Goal: Task Accomplishment & Management: Complete application form

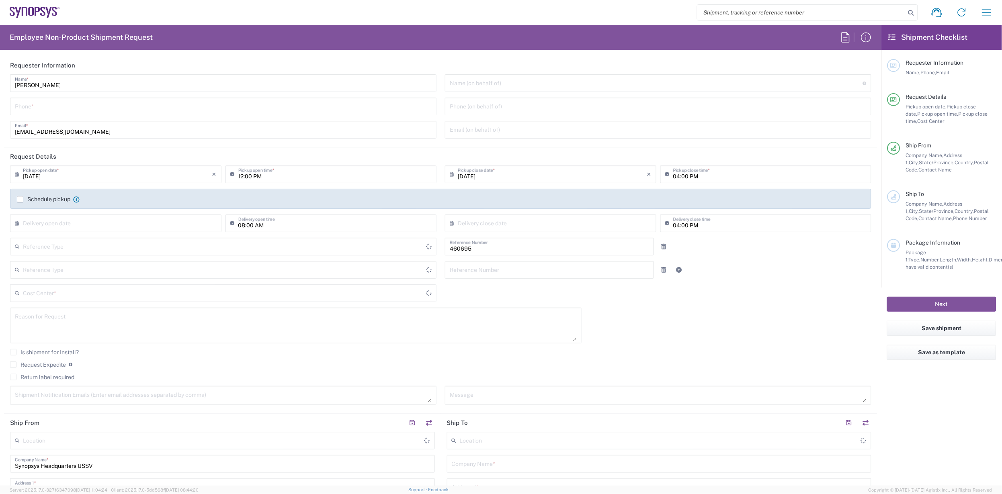
type input "Department"
type input "[GEOGRAPHIC_DATA]"
type input "US01, SDG, M, HAPSOp 460695"
type input "Delivered at Place"
type input "[US_STATE]"
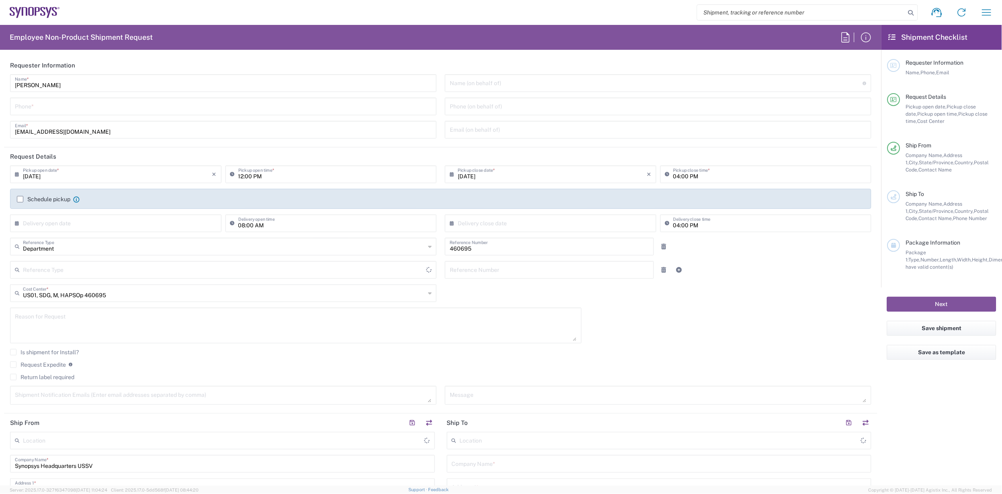
type input "[GEOGRAPHIC_DATA]"
type input "Headquarters USSV"
click at [69, 104] on input "tel" at bounding box center [223, 106] width 417 height 14
type input "5102999093"
type input "[PERSON_NAME]"
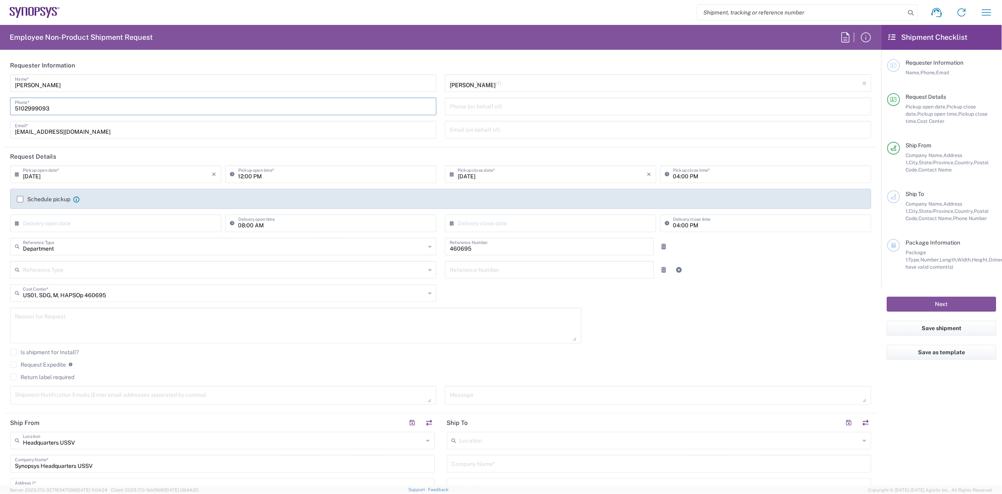
type input "[PERSON_NAME][EMAIL_ADDRESS][DOMAIN_NAME]"
type input "6506915150"
type input "ALOM c/o SYNOPSYS"
type input "[STREET_ADDRESS]"
type input "Attn: [PERSON_NAME] (RMA case#01841507)"
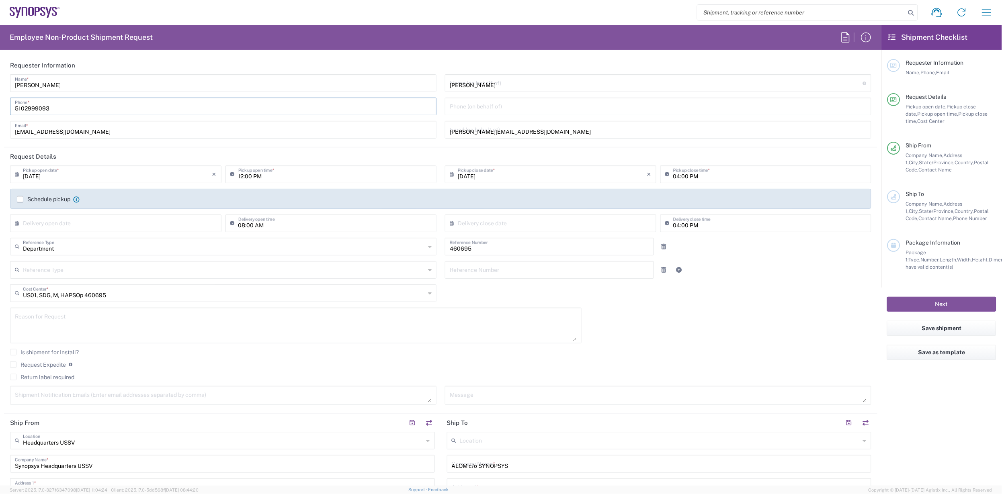
type input "Fremont"
type input "[US_STATE]"
type input "94539"
type input "[PERSON_NAME]"
type input "5102999093"
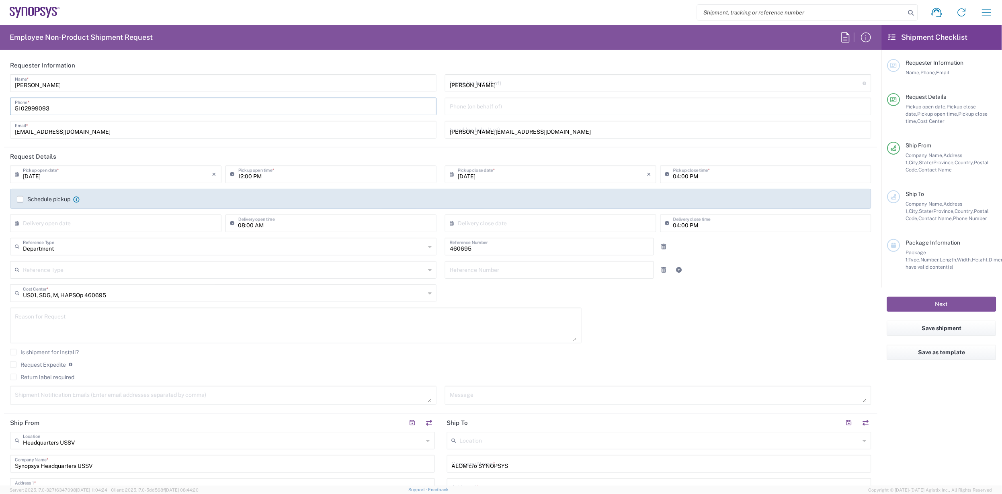
type input "[EMAIL_ADDRESS][DOMAIN_NAME]"
type input "Cardboard Box(es)"
type input "1"
type input "48"
type input "25"
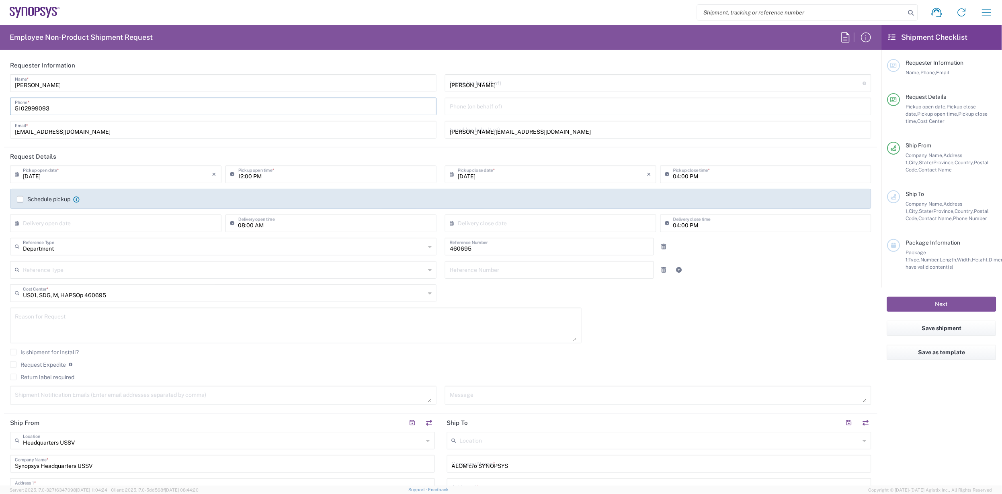
type input "15"
type input "72"
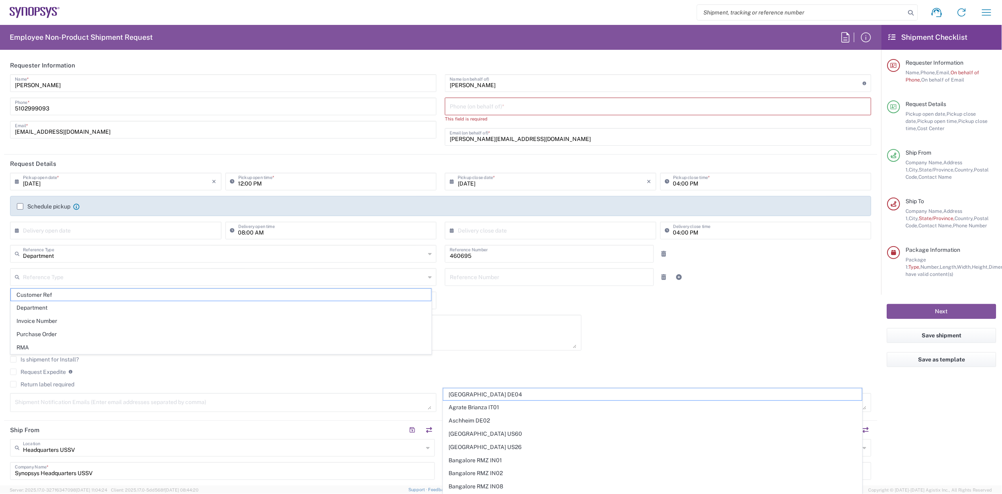
click at [76, 180] on input "[DATE]" at bounding box center [117, 181] width 189 height 14
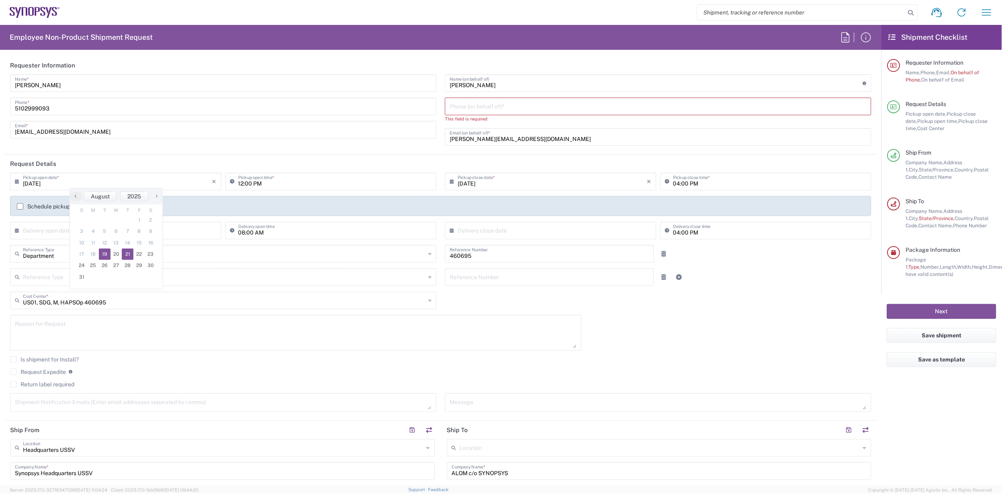
click at [127, 256] on span "21" at bounding box center [128, 254] width 12 height 11
type input "[DATE]"
click at [79, 185] on input "[DATE]" at bounding box center [117, 181] width 189 height 14
click at [116, 251] on span "20" at bounding box center [117, 254] width 12 height 11
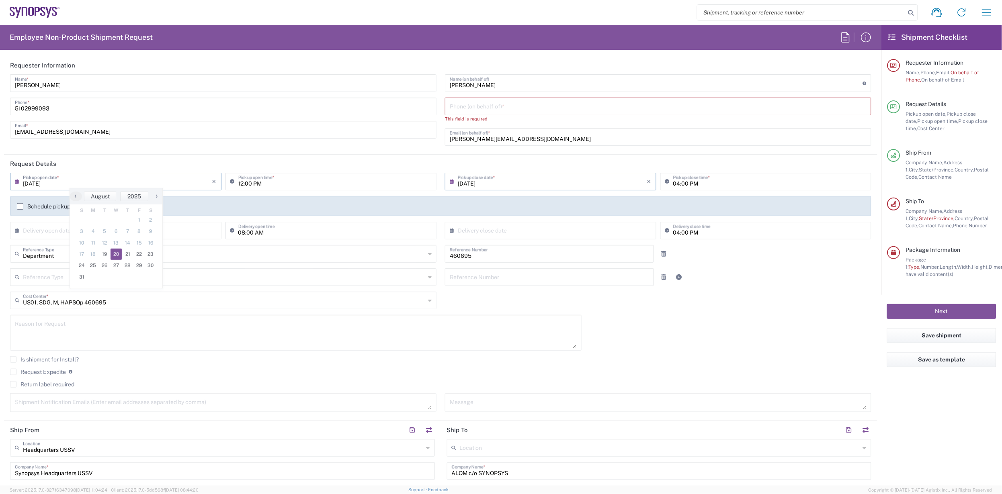
type input "[DATE]"
click at [290, 183] on input "12:00 PM" at bounding box center [335, 181] width 194 height 14
click at [277, 185] on input "10:00 PM" at bounding box center [335, 181] width 194 height 14
type input "10:00 AM"
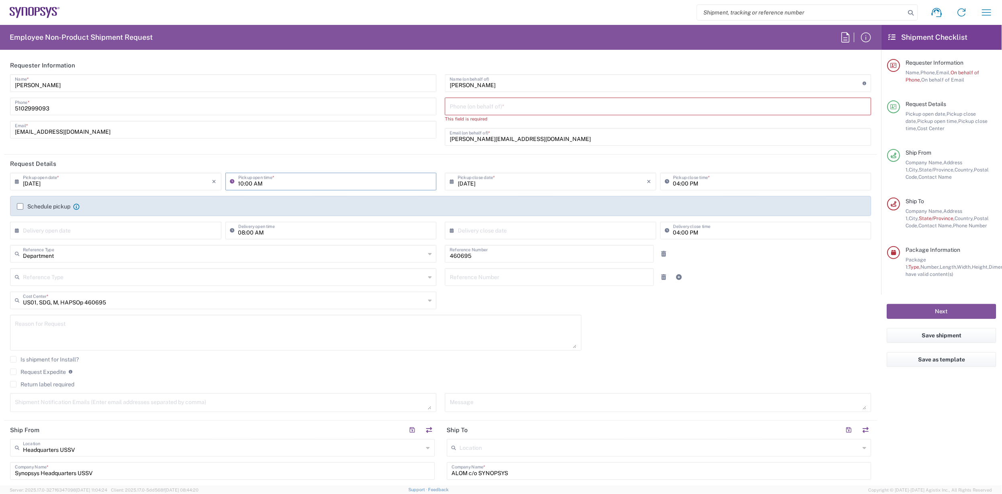
click at [19, 206] on label "Schedule pickup" at bounding box center [43, 206] width 53 height 6
click at [20, 207] on input "Schedule pickup" at bounding box center [20, 207] width 0 height 0
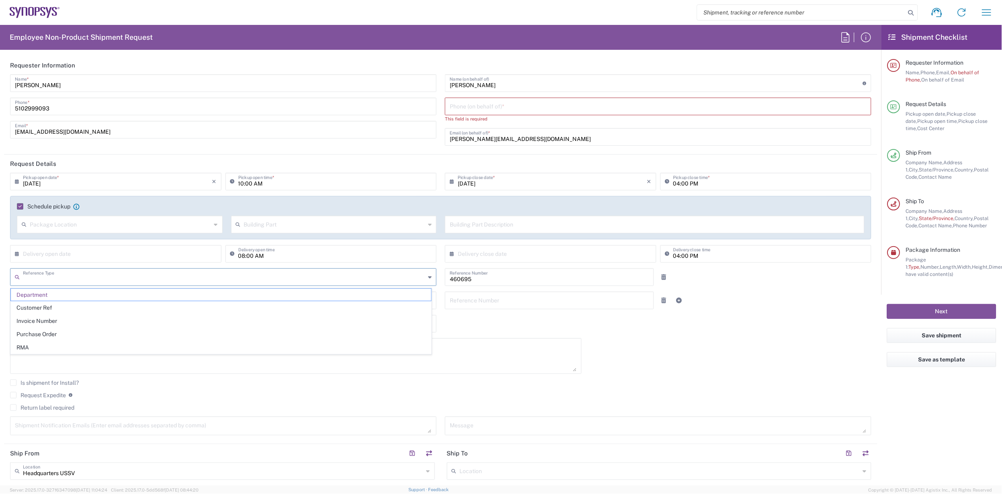
click at [78, 278] on input "text" at bounding box center [224, 277] width 402 height 14
click at [47, 344] on span "RMA" at bounding box center [221, 348] width 420 height 12
type input "RMA"
click at [61, 346] on textarea at bounding box center [296, 356] width 562 height 31
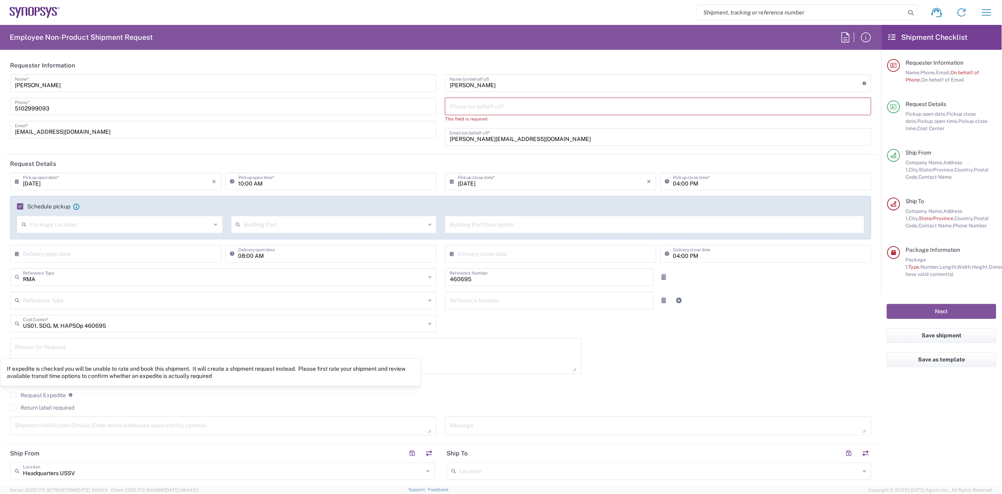
drag, startPoint x: 10, startPoint y: 345, endPoint x: 17, endPoint y: 345, distance: 6.8
click at [10, 345] on div "Reason for Request" at bounding box center [295, 356] width 571 height 36
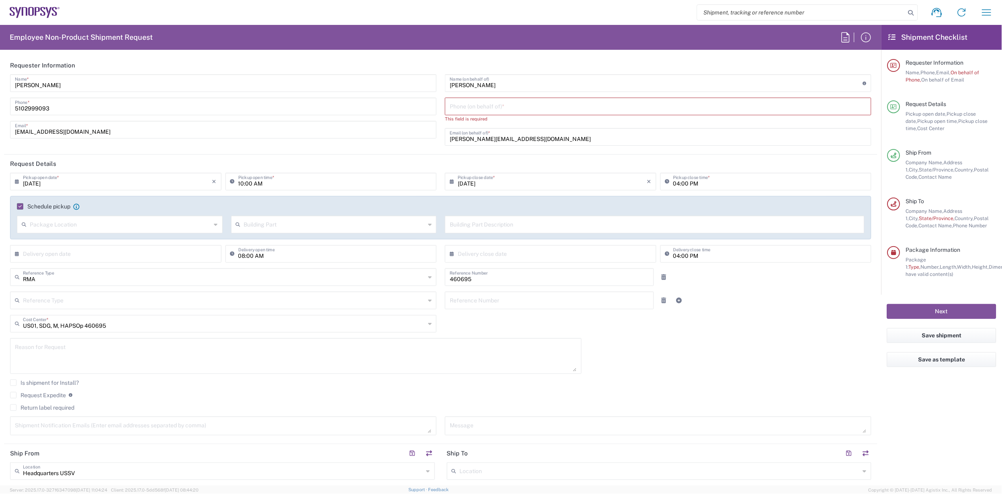
click at [32, 344] on textarea at bounding box center [296, 356] width 562 height 31
paste textarea "5000005583"
type textarea "Pick up RMA #5000005583"
click at [136, 324] on input "text" at bounding box center [224, 323] width 402 height 14
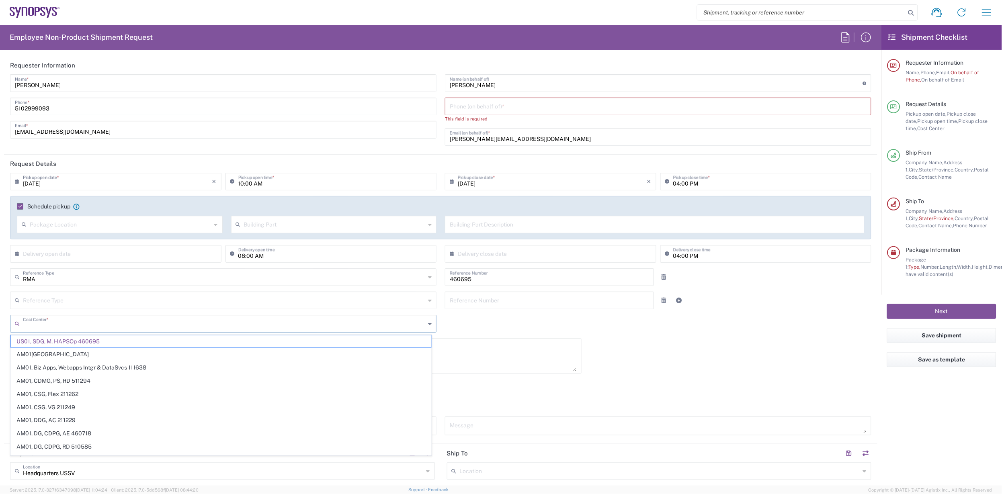
type input "RMA"
click at [126, 276] on input "RMA" at bounding box center [224, 277] width 402 height 14
type input "US01, SDG, M, HAPSOp 460695"
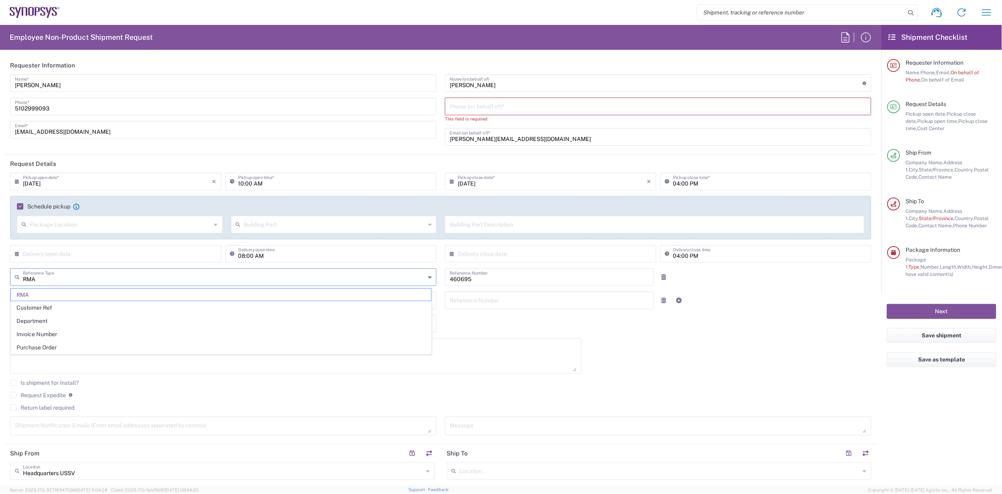
click at [165, 387] on div "Is shipment for Install?" at bounding box center [440, 386] width 861 height 12
click at [131, 341] on textarea "Pick up RMA #5000005583" at bounding box center [296, 356] width 562 height 31
paste textarea "K141969 HW1182-000 HAPS-200 Module -2 HW"
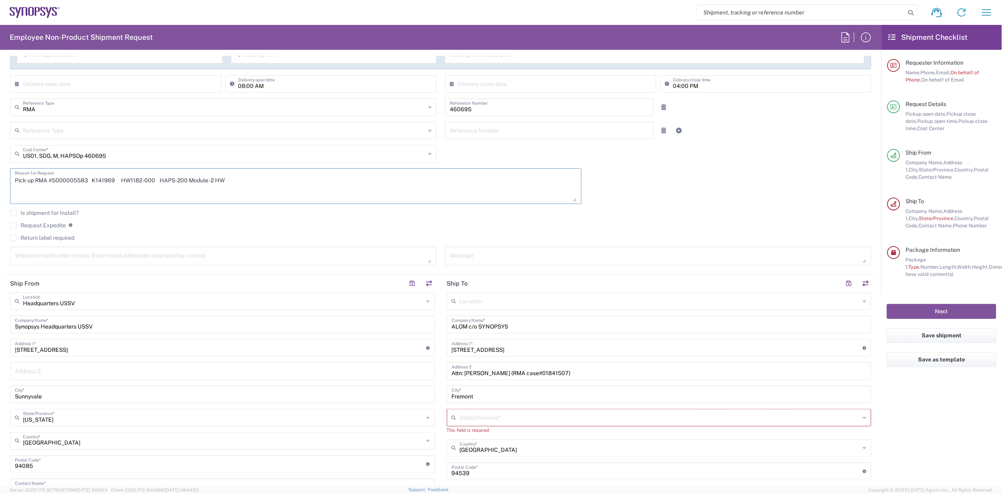
scroll to position [181, 0]
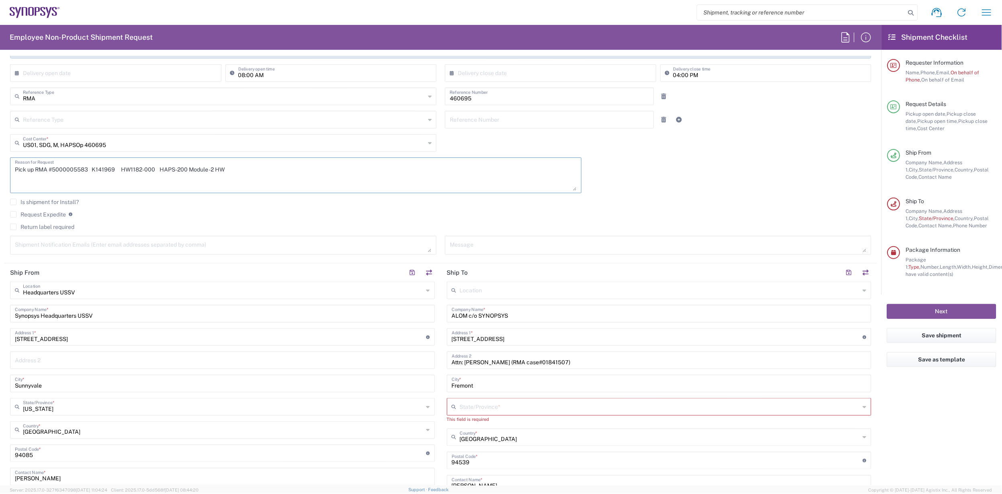
type textarea "Pick up RMA #5000005583 K141969 HW1182-000 HAPS-200 Module -2 HW"
drag, startPoint x: 122, startPoint y: 314, endPoint x: 7, endPoint y: 316, distance: 114.9
click at [7, 316] on main "Headquarters USSV Location Headquarters [GEOGRAPHIC_DATA] Agrate Brianza IT01 […" at bounding box center [222, 428] width 437 height 293
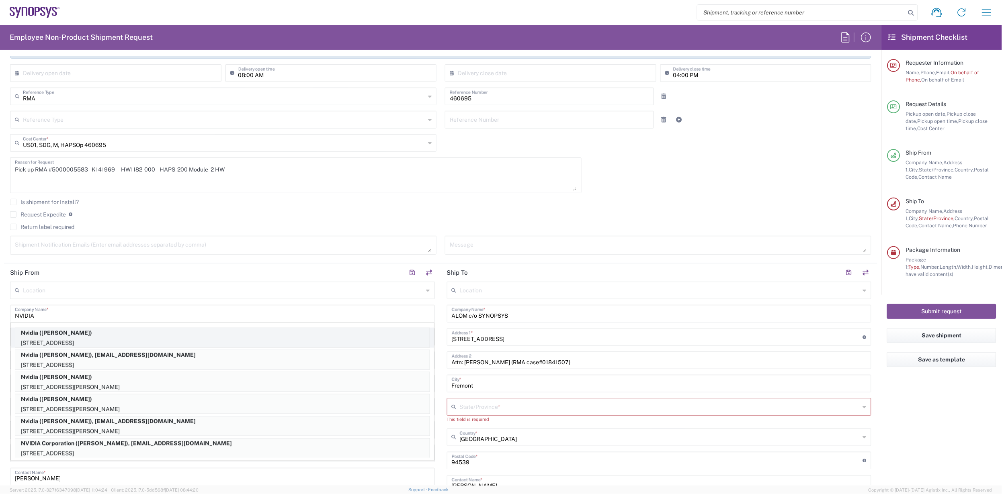
click at [91, 342] on p "[STREET_ADDRESS]" at bounding box center [222, 343] width 414 height 10
type input "Nvidia"
type input "[STREET_ADDRESS]"
type input "[GEOGRAPHIC_DATA][PERSON_NAME]"
type input "95151"
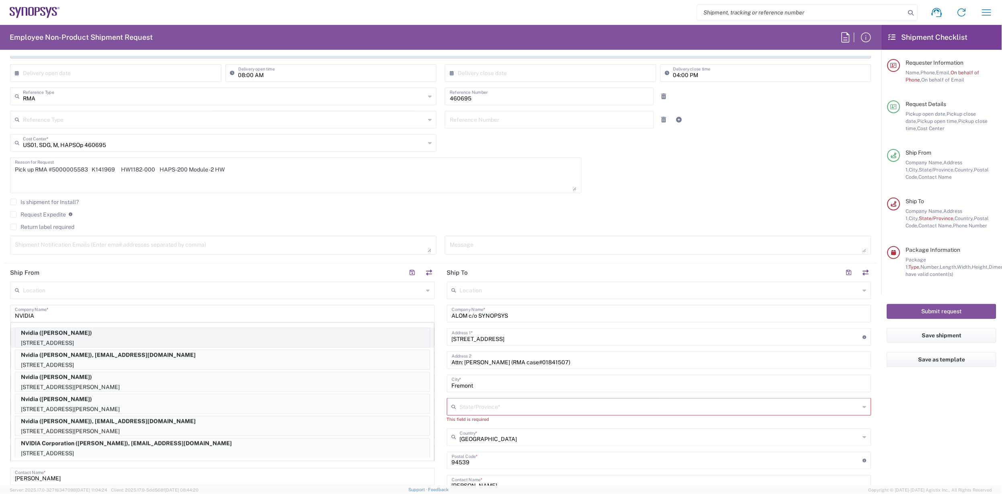
type input "[PERSON_NAME]"
type input "16505845000"
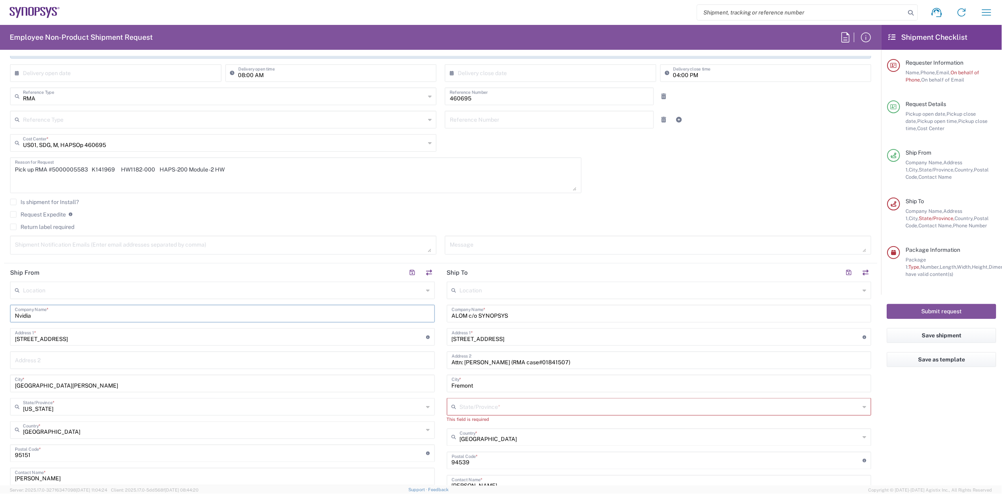
click at [105, 339] on input "[STREET_ADDRESS]" at bounding box center [220, 336] width 411 height 14
type input "2"
click at [68, 316] on input "Nvidia" at bounding box center [222, 313] width 415 height 14
type input "N"
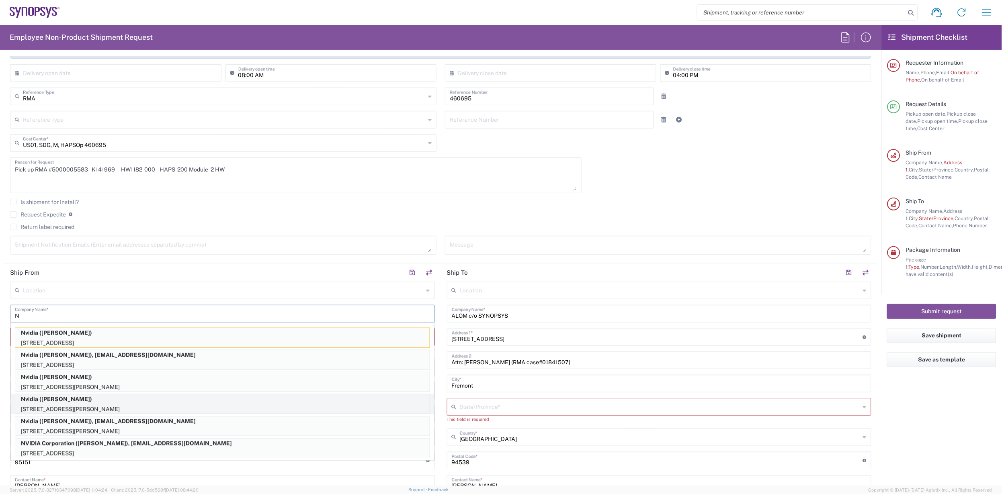
click at [86, 405] on p "[STREET_ADDRESS][PERSON_NAME]" at bounding box center [222, 410] width 414 height 10
type input "Nvidia"
type input "[STREET_ADDRESS][PERSON_NAME]"
type input "Santa"
type input "94085"
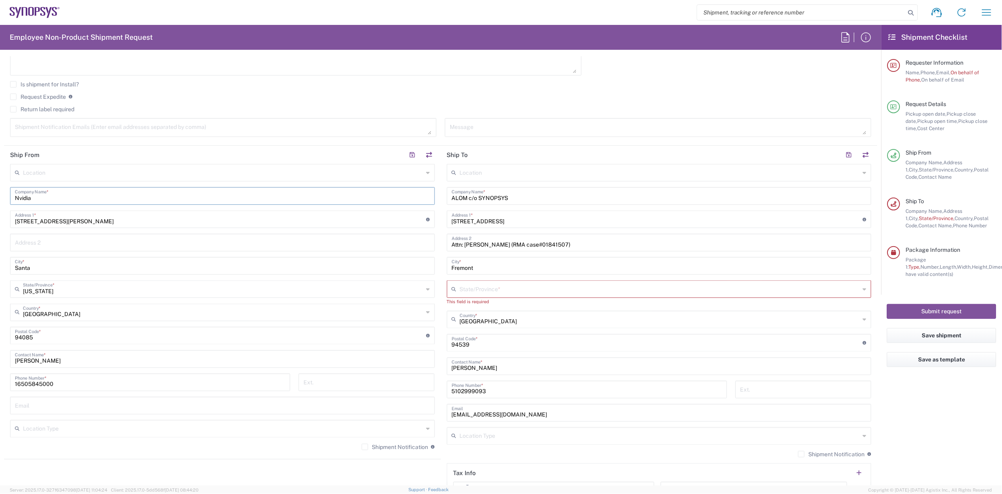
scroll to position [301, 0]
drag, startPoint x: 67, startPoint y: 380, endPoint x: -17, endPoint y: 378, distance: 84.4
click at [0, 378] on html "Shipment request Shipment tracking Employee non-product shipment request My shi…" at bounding box center [501, 247] width 1002 height 494
paste input "Ph: [PHONE_NUMBER]"
click at [27, 377] on input "Ph: [PHONE_NUMBER]" at bounding box center [150, 379] width 270 height 14
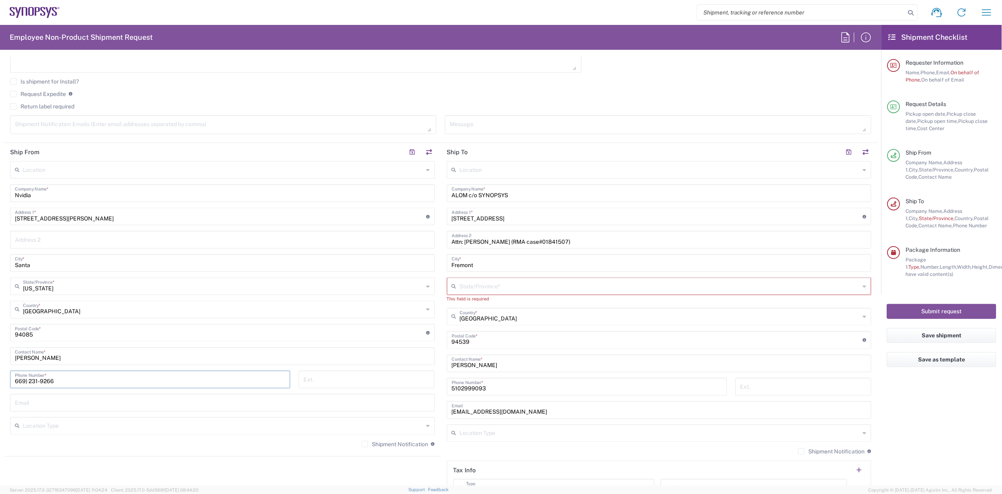
click at [27, 377] on input "669) 231-9266" at bounding box center [150, 379] width 270 height 14
click at [37, 382] on input "[PHONE_NUMBER]" at bounding box center [150, 379] width 270 height 14
type input "[PHONE_NUMBER]"
click at [42, 400] on input "text" at bounding box center [222, 402] width 415 height 14
paste input "[EMAIL_ADDRESS][DOMAIN_NAME]"
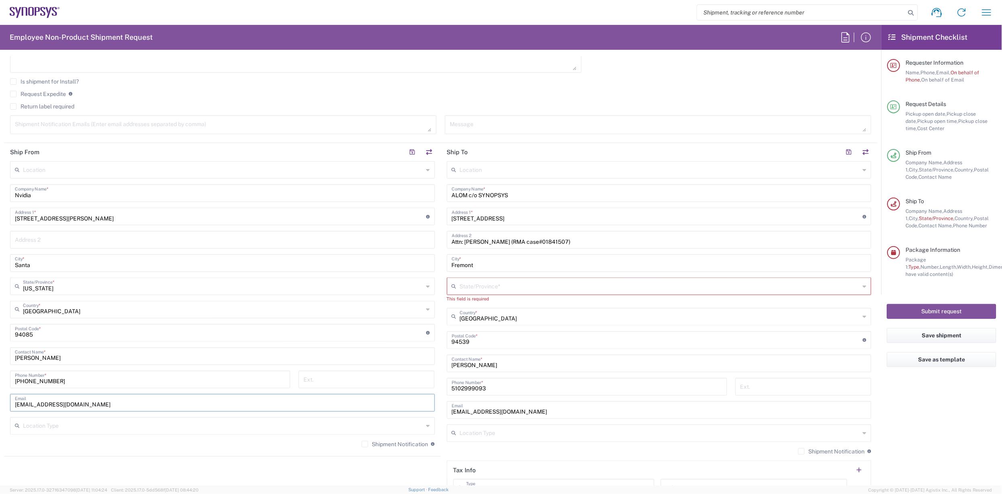
type input "[EMAIL_ADDRESS][DOMAIN_NAME]"
click at [117, 450] on div "Shipment Notification If checked, a shipment notification email will be sent to…" at bounding box center [222, 447] width 425 height 13
click at [498, 283] on input "text" at bounding box center [660, 286] width 401 height 14
type input "[US_STATE]"
type input "LY [PERSON_NAME]"
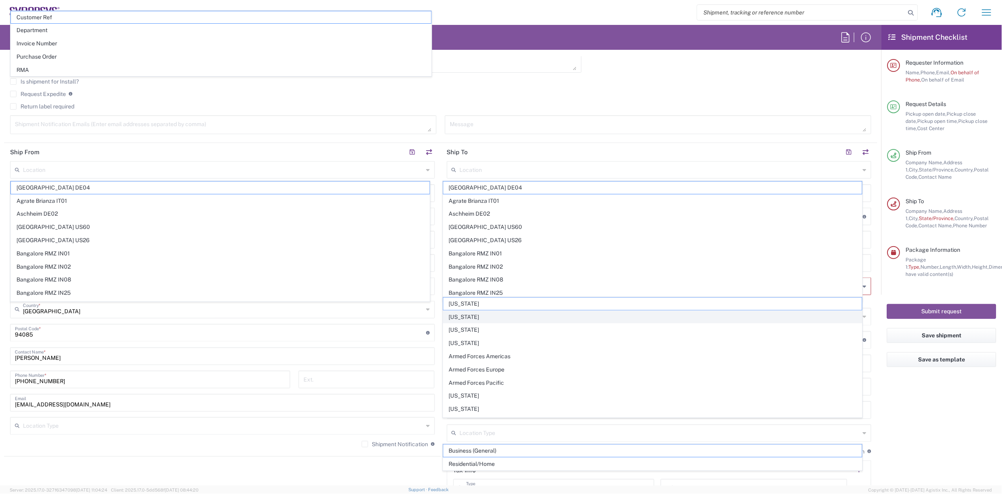
scroll to position [384, 0]
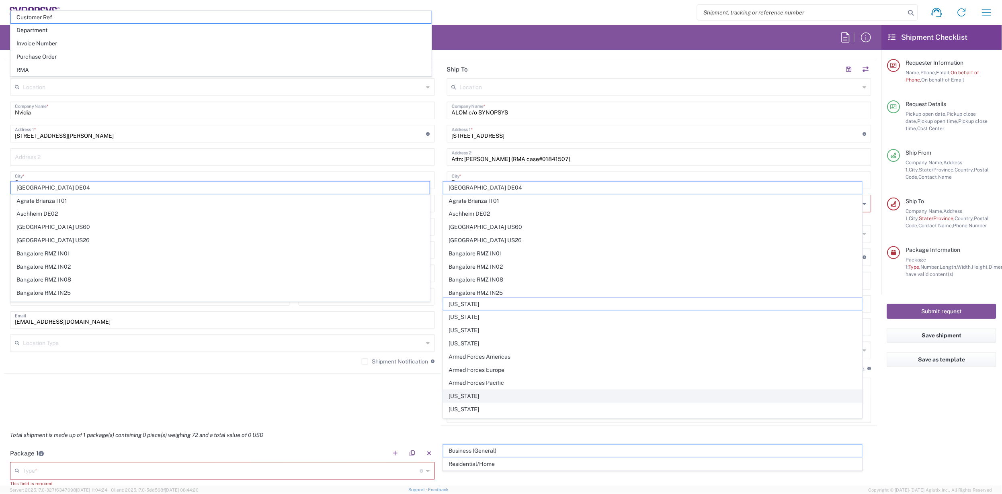
click at [499, 400] on span "[US_STATE]" at bounding box center [652, 396] width 419 height 12
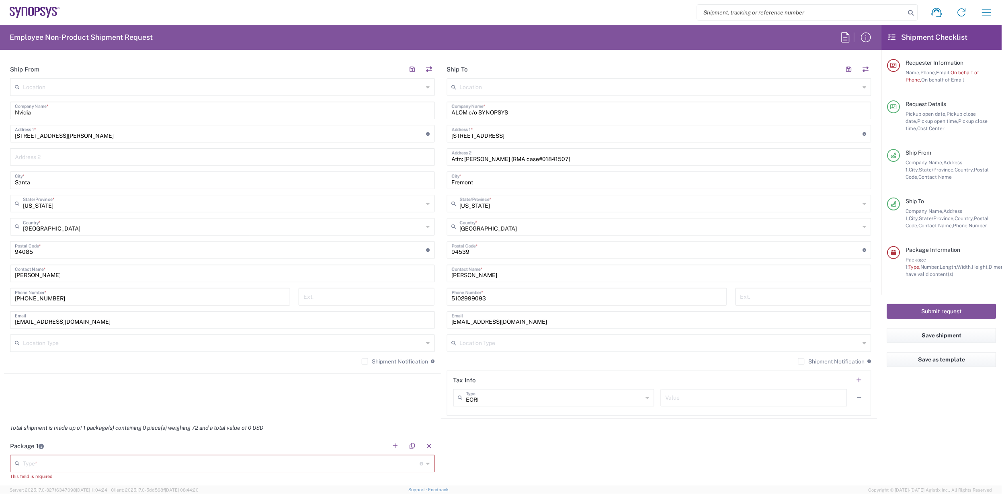
scroll to position [324, 0]
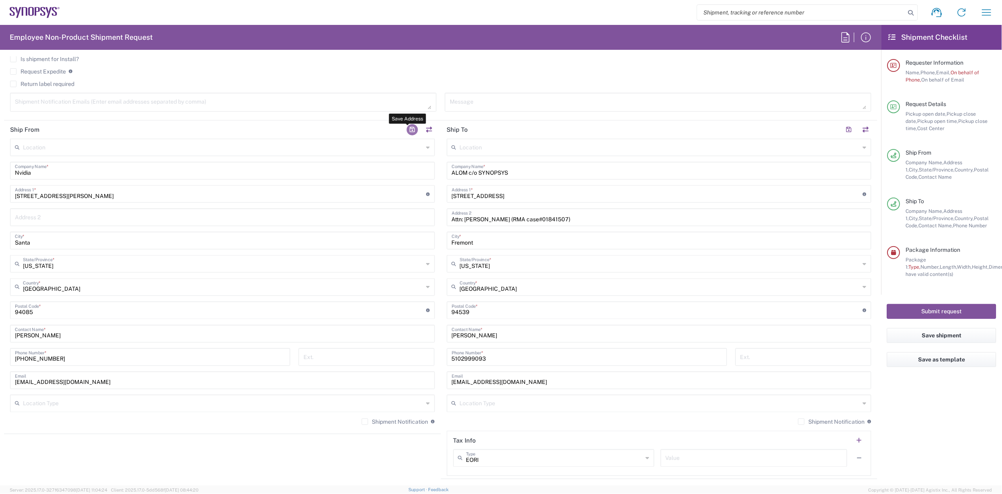
click at [407, 127] on button "button" at bounding box center [412, 129] width 11 height 11
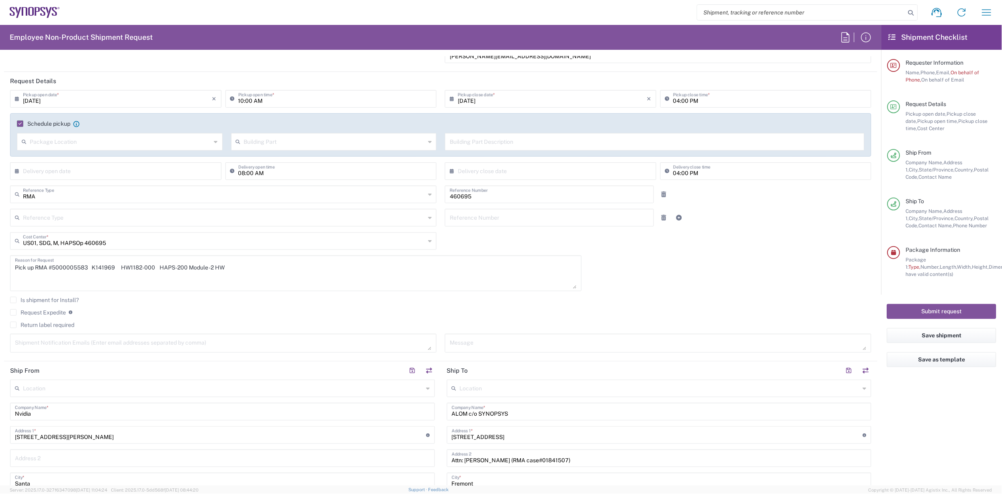
scroll to position [0, 0]
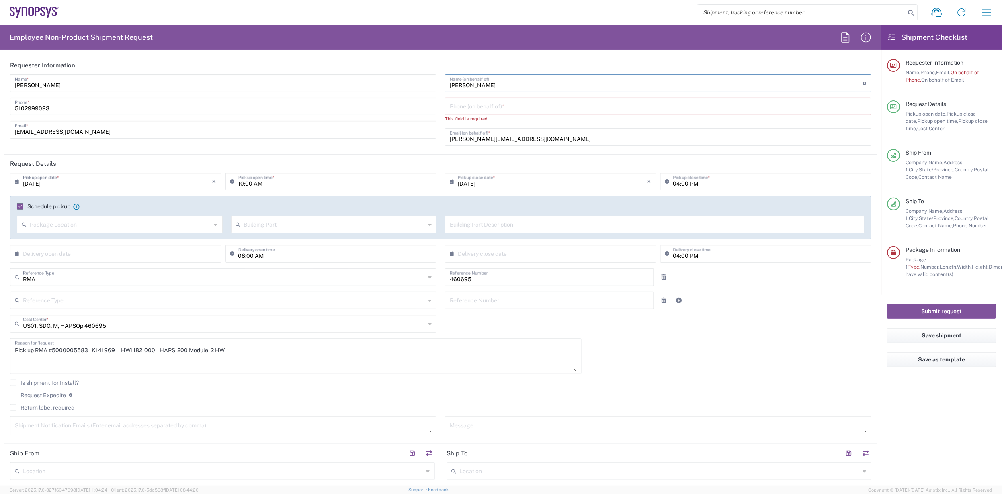
drag, startPoint x: 510, startPoint y: 86, endPoint x: 377, endPoint y: 78, distance: 132.4
click at [377, 78] on div "[PERSON_NAME] Name * [PHONE_NUMBER] Phone * [EMAIL_ADDRESS][DOMAIN_NAME] Email …" at bounding box center [441, 112] width 870 height 77
type input "[PERSON_NAME]"
click at [475, 106] on input "tel" at bounding box center [658, 106] width 417 height 14
paste input "[EMAIL_ADDRESS][DOMAIN_NAME]"
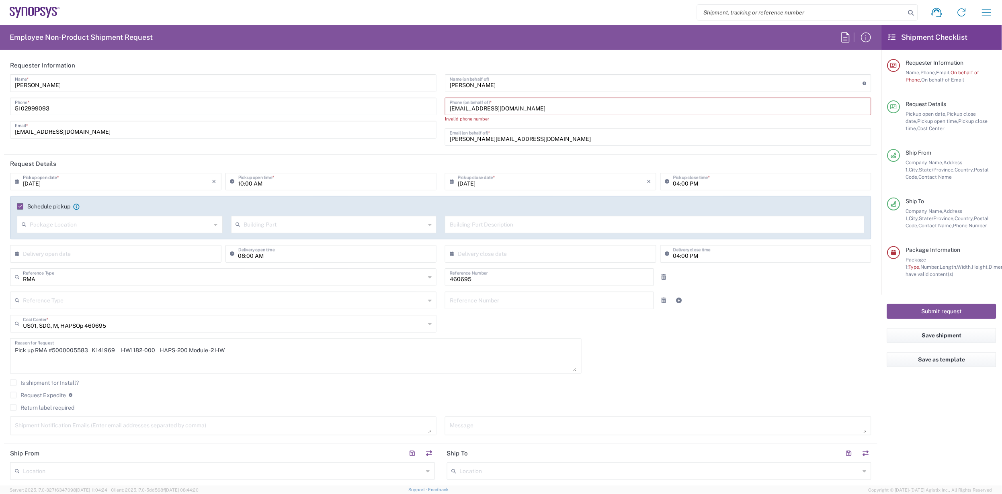
type input "[EMAIL_ADDRESS][DOMAIN_NAME]"
drag, startPoint x: 517, startPoint y: 136, endPoint x: 403, endPoint y: 140, distance: 114.6
click at [403, 140] on div "[PERSON_NAME] Name * [PHONE_NUMBER] Phone * [EMAIL_ADDRESS][DOMAIN_NAME] Email …" at bounding box center [441, 112] width 870 height 77
paste input "yuc"
type input "[EMAIL_ADDRESS][DOMAIN_NAME]"
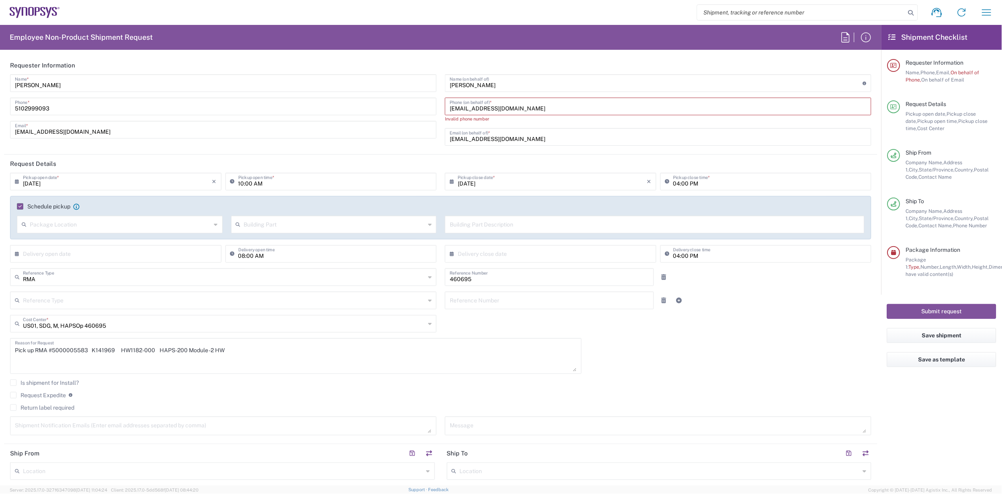
drag, startPoint x: 509, startPoint y: 106, endPoint x: 331, endPoint y: 104, distance: 178.4
click at [331, 104] on div "[PERSON_NAME] Name * [PHONE_NUMBER] Phone * [EMAIL_ADDRESS][DOMAIN_NAME] Email …" at bounding box center [441, 112] width 870 height 77
paste input "[PHONE_NUMBER]"
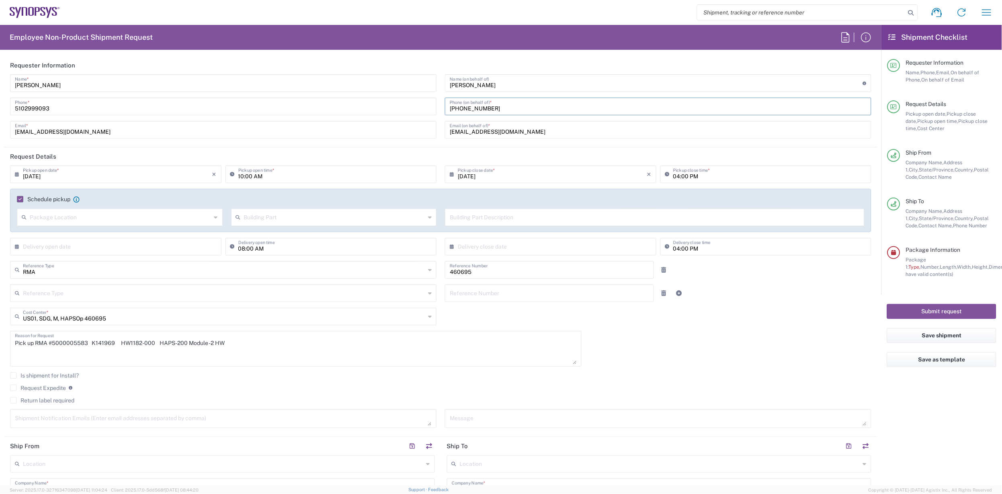
type input "[PHONE_NUMBER]"
click at [651, 369] on div "[DATE] × Pickup open date * Cancel Apply 10:00 AM Pickup open time * [DATE] × P…" at bounding box center [441, 300] width 870 height 268
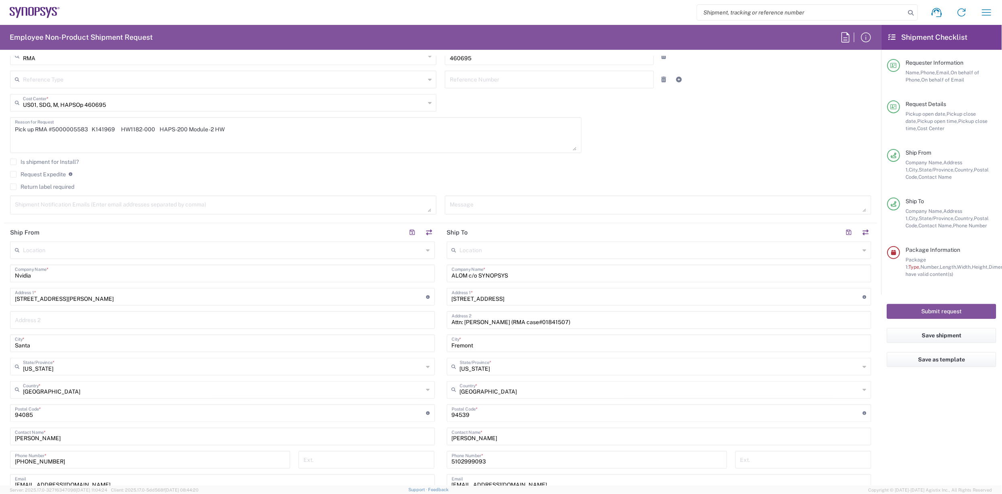
scroll to position [241, 0]
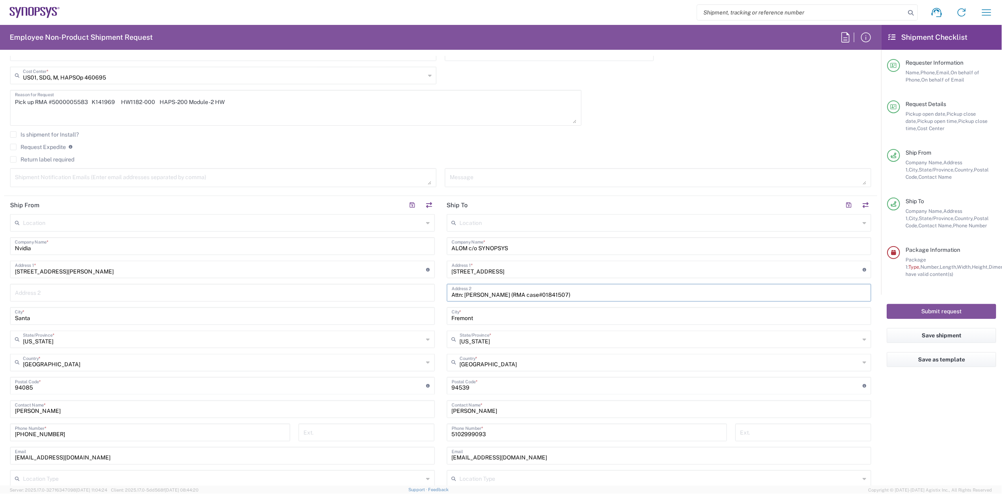
click at [579, 294] on input "Attn: [PERSON_NAME] (RMA case#01841507)" at bounding box center [659, 292] width 415 height 14
type input "Attn: [PERSON_NAME] (RMA #5000005583)"
click at [644, 269] on input "[STREET_ADDRESS]" at bounding box center [657, 269] width 411 height 14
click at [766, 328] on div "Location [GEOGRAPHIC_DATA] DE04 Agrate Brianza IT01 [GEOGRAPHIC_DATA] DE02 [GEO…" at bounding box center [659, 383] width 425 height 338
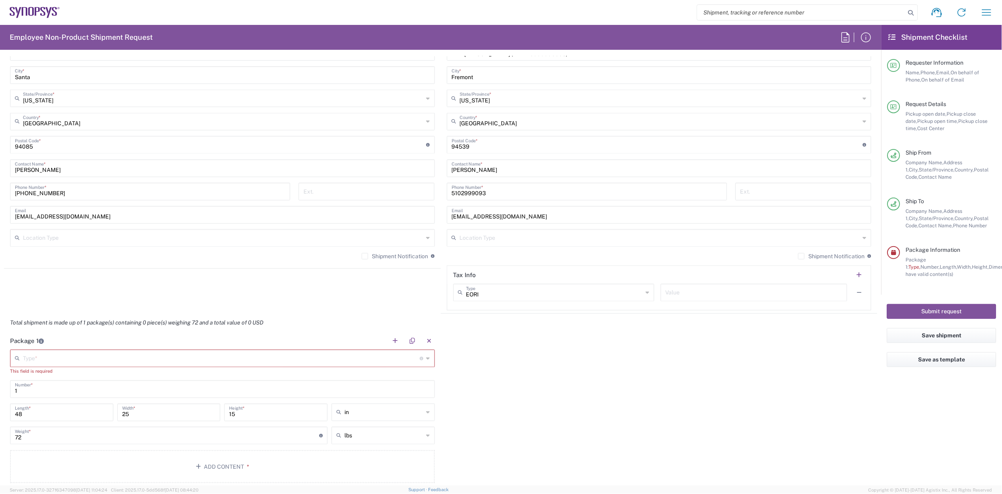
scroll to position [542, 0]
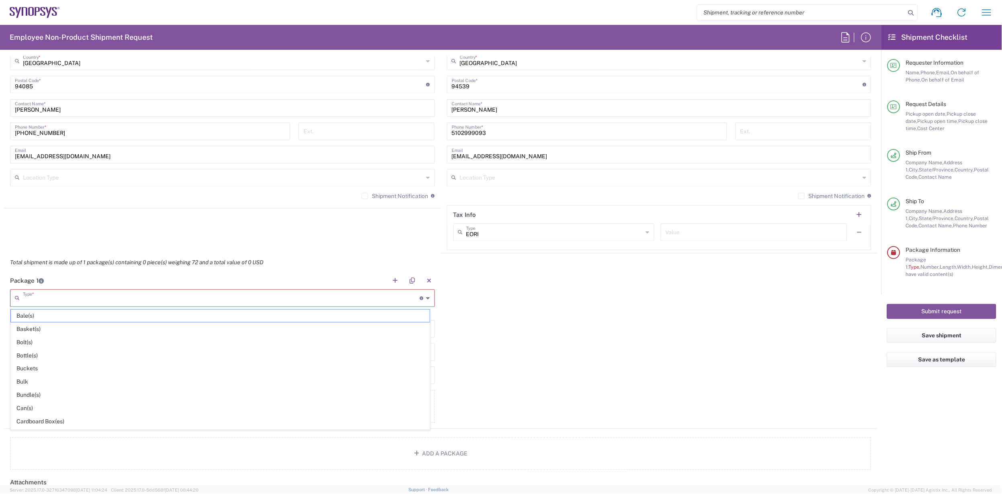
click at [81, 297] on input "text" at bounding box center [221, 298] width 397 height 14
click at [77, 418] on span "Cardboard Box(es)" at bounding box center [220, 421] width 419 height 12
type input "Cardboard Box(es)"
click at [63, 345] on input "number" at bounding box center [62, 345] width 94 height 14
click at [86, 297] on input "Cardboard Box(es)" at bounding box center [221, 298] width 397 height 14
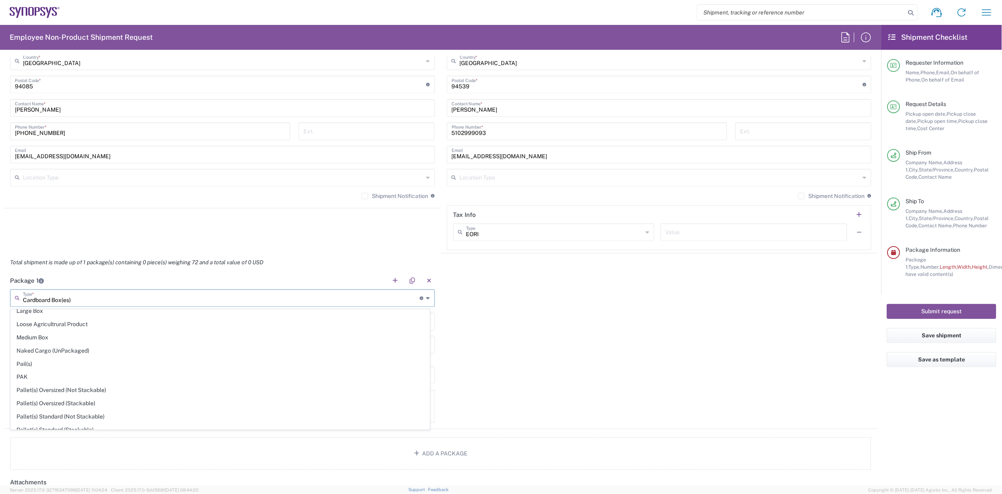
scroll to position [269, 0]
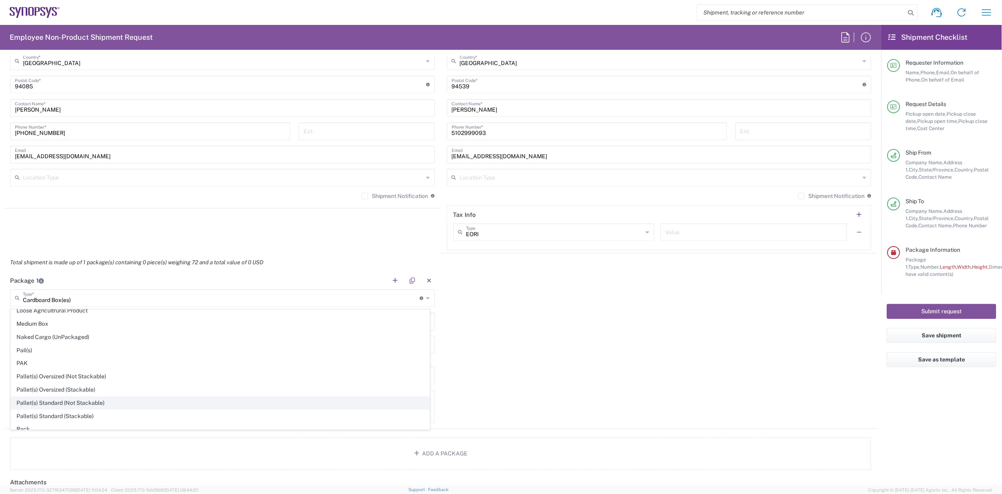
click at [89, 407] on span "Pallet(s) Standard (Not Stackable)" at bounding box center [220, 403] width 419 height 12
type input "Pallet(s) Standard (Not Stackable)"
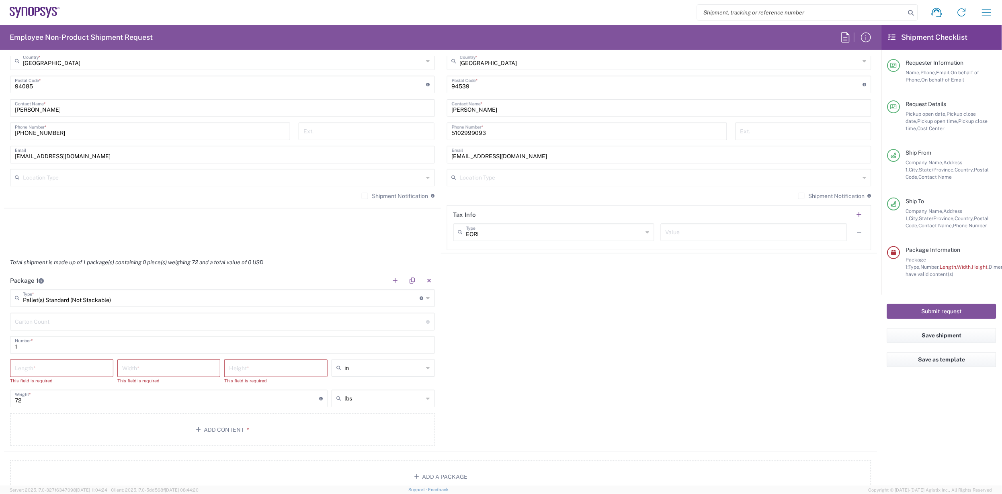
click at [57, 321] on input "number" at bounding box center [220, 321] width 411 height 14
type input "1"
click at [47, 371] on input "number" at bounding box center [62, 368] width 94 height 14
type input "47"
click at [143, 358] on main "Pallet(s) Standard (Not Stackable) Type * Material used to package goods Cardbo…" at bounding box center [222, 370] width 437 height 160
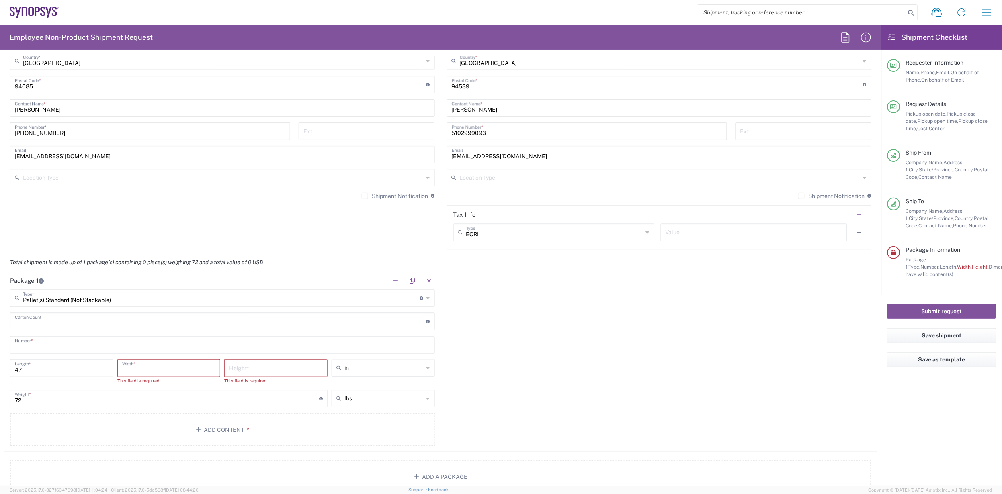
click at [142, 367] on input "number" at bounding box center [169, 368] width 94 height 14
type input "17"
click at [275, 364] on input "number" at bounding box center [276, 368] width 94 height 14
type input "20"
click at [136, 391] on input "72" at bounding box center [167, 391] width 304 height 14
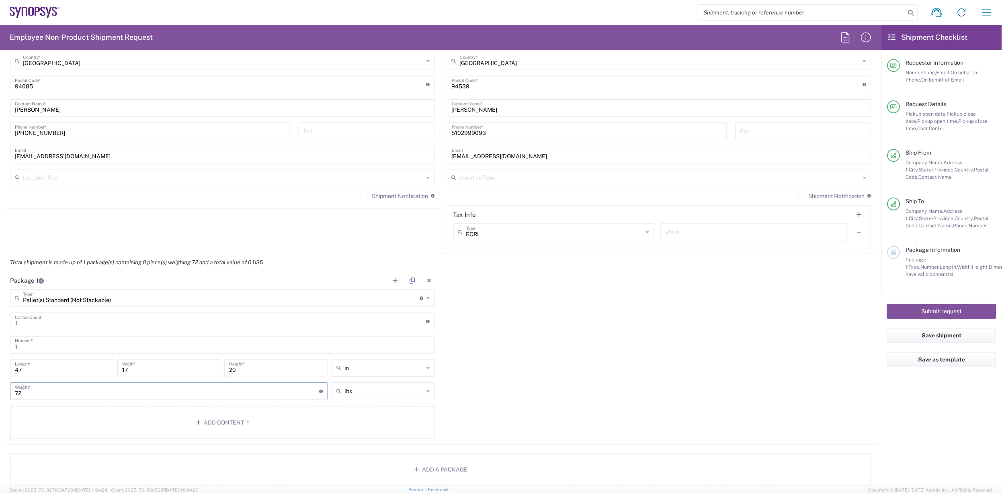
drag, startPoint x: 136, startPoint y: 391, endPoint x: 0, endPoint y: 388, distance: 135.4
click at [0, 388] on form "Requester Information [PERSON_NAME] Name * [PHONE_NUMBER] Phone * [EMAIL_ADDRES…" at bounding box center [440, 271] width 881 height 430
type input "137"
click at [227, 424] on button "Add Content *" at bounding box center [222, 422] width 425 height 33
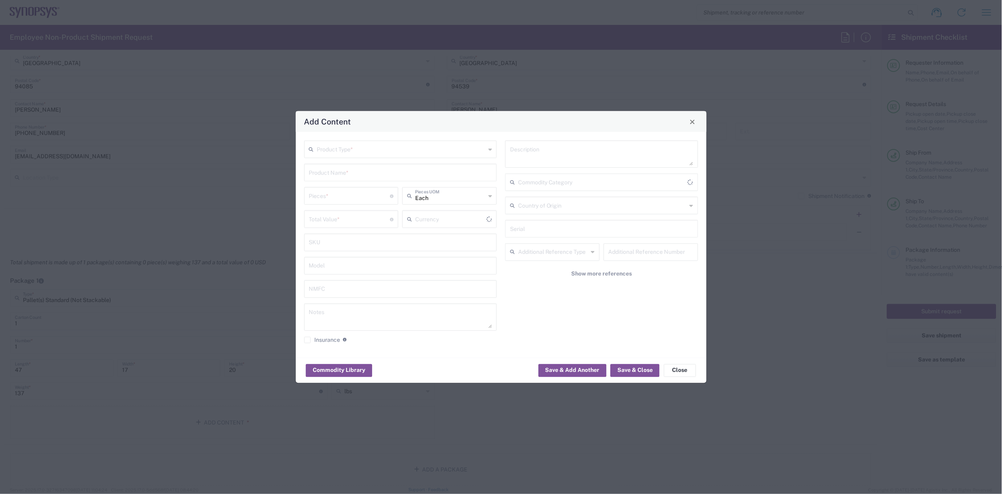
type input "US Dollar"
click at [350, 146] on input "text" at bounding box center [401, 149] width 169 height 14
click at [345, 177] on span "General Commodity" at bounding box center [400, 180] width 191 height 12
type input "General Commodity"
click at [347, 173] on input "text" at bounding box center [400, 172] width 183 height 14
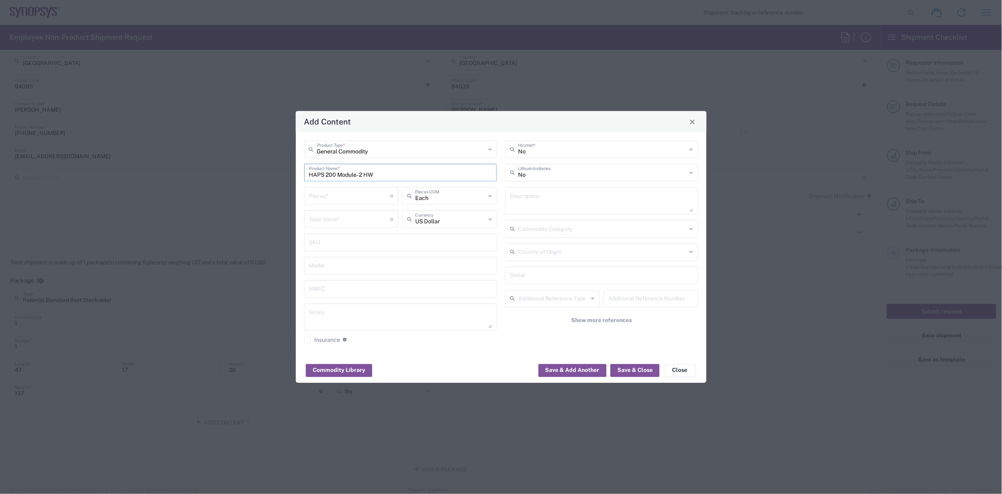
type input "HAPS 200 Module- 2 HW"
click at [326, 197] on input "number" at bounding box center [349, 195] width 81 height 14
type input "1"
click at [344, 214] on input "number" at bounding box center [349, 219] width 81 height 14
type input "150000"
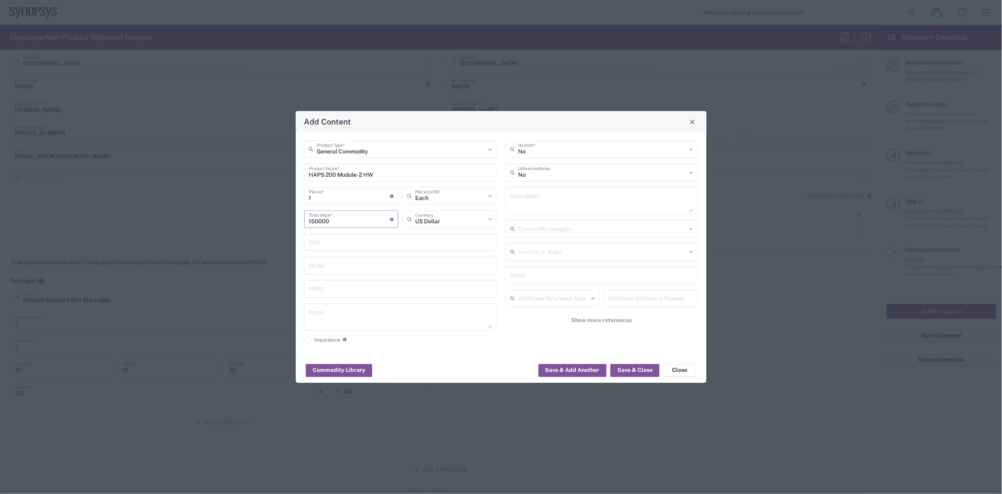
click at [336, 240] on input "text" at bounding box center [400, 242] width 183 height 14
type input "HW1182-000"
click at [341, 258] on input "text" at bounding box center [400, 265] width 183 height 14
click at [640, 369] on button "Save & Close" at bounding box center [634, 370] width 49 height 13
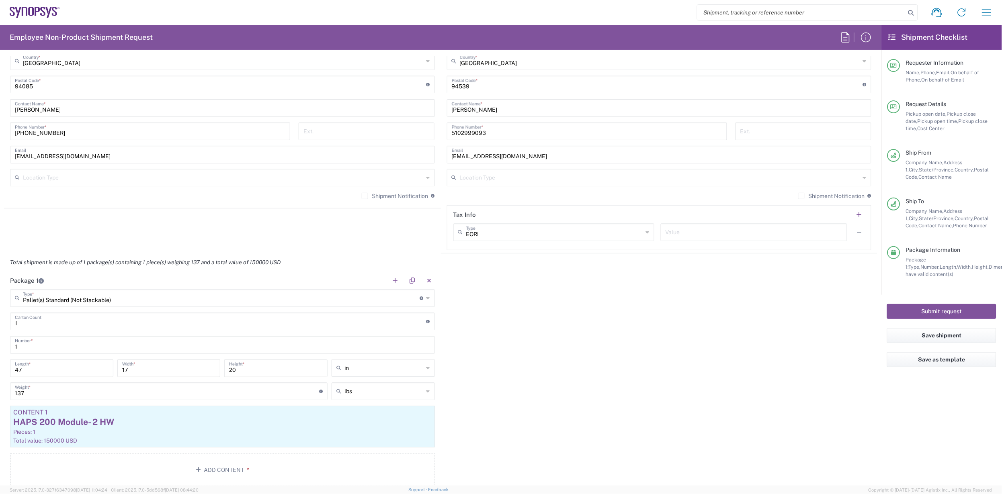
scroll to position [723, 0]
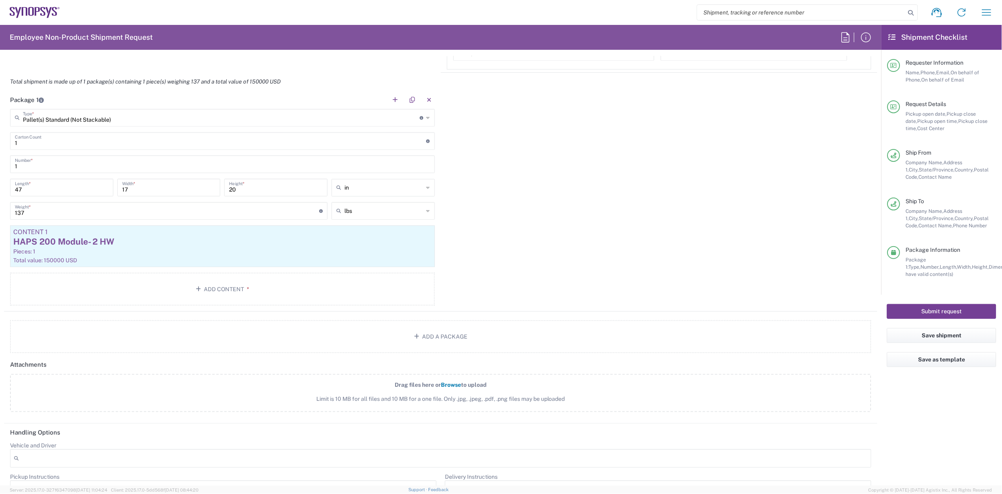
click at [952, 311] on button "Submit request" at bounding box center [941, 311] width 109 height 15
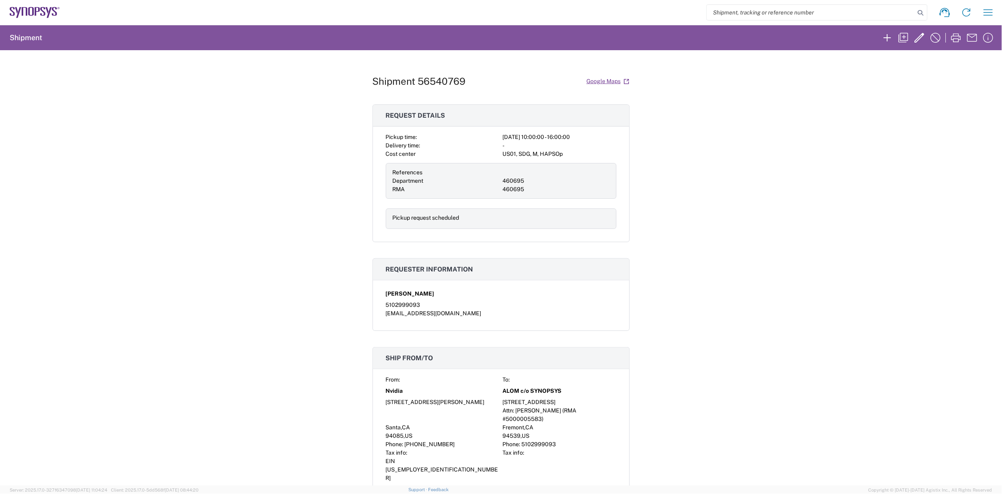
click at [727, 276] on div "Shipment 56540769 Google Maps Request details Pickup time: [DATE] 10:00:00 - 16…" at bounding box center [501, 268] width 1002 height 436
